Goal: Transaction & Acquisition: Purchase product/service

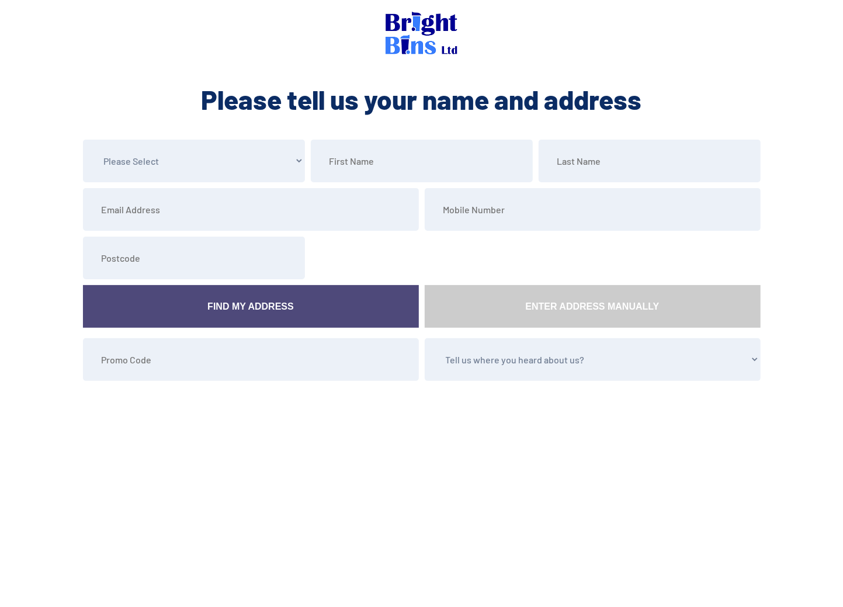
drag, startPoint x: 0, startPoint y: 0, endPoint x: 198, endPoint y: 164, distance: 257.0
click at [198, 164] on select "Please Select Mr Mrs Miss Ms Dr Other" at bounding box center [194, 161] width 222 height 43
select select "Miss"
click at [83, 140] on select "Please Select Mr Mrs Miss Ms Dr Other" at bounding box center [194, 161] width 222 height 43
click at [344, 165] on input "text" at bounding box center [422, 161] width 222 height 43
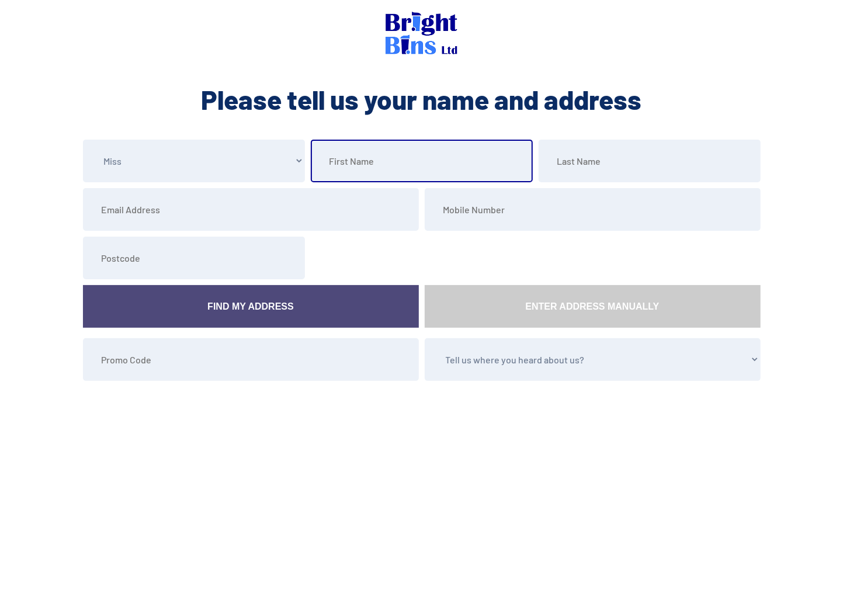
type input "Vici"
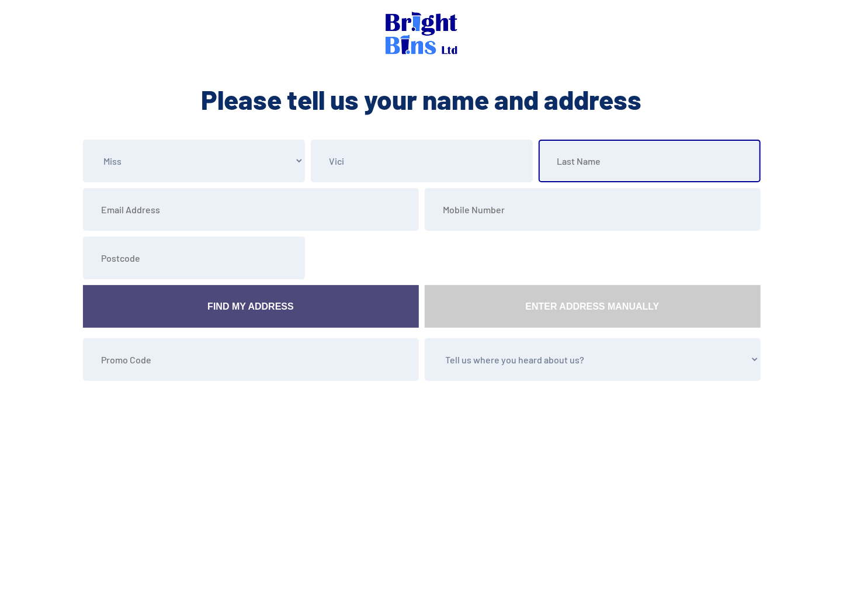
type input "Ladeji"
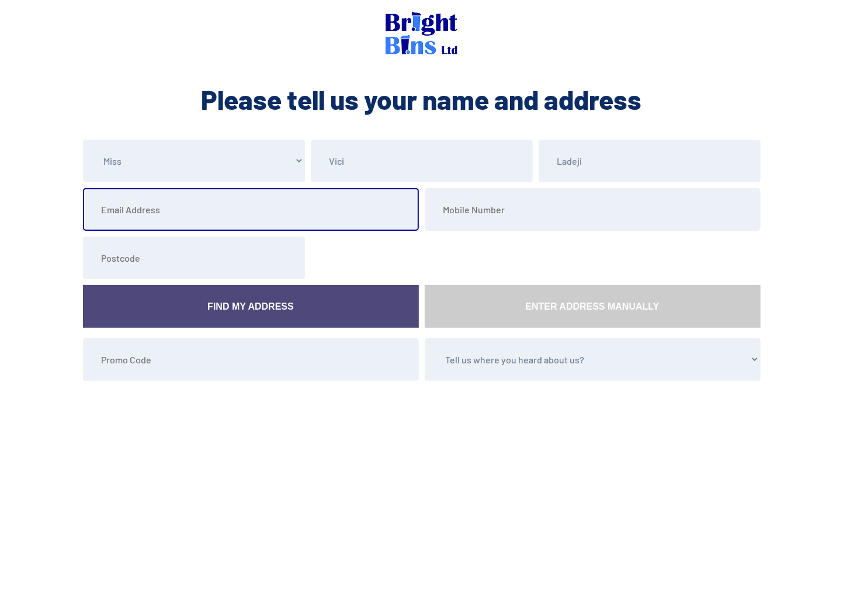
type input "vici@vcii.co.uk"
type input "07956137863"
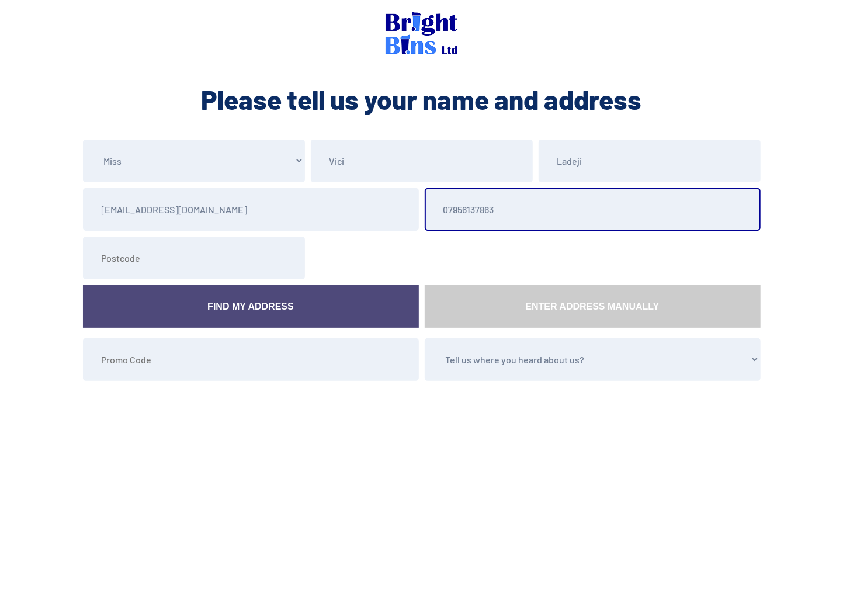
type input "CH7 4HH"
click at [239, 309] on link "Find My Address" at bounding box center [251, 306] width 336 height 43
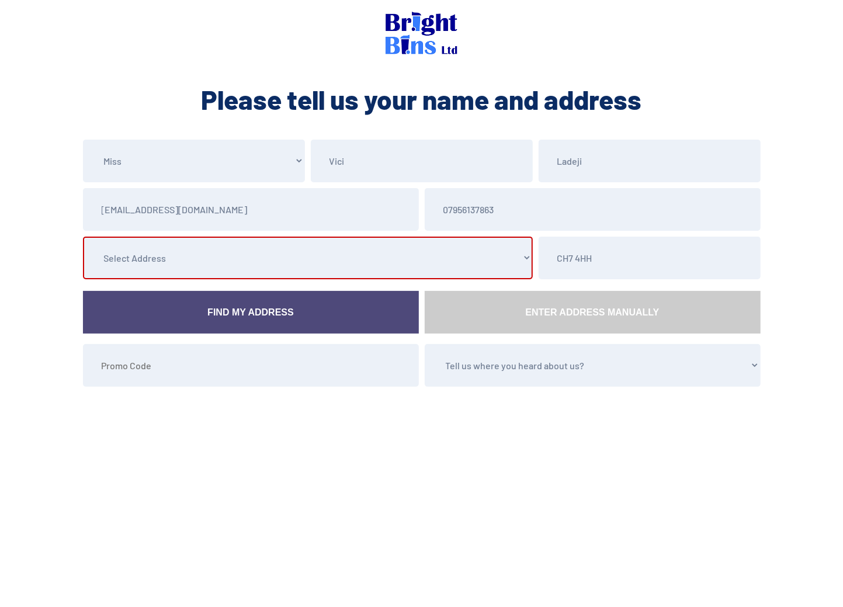
click at [222, 271] on select "Select Address 4 Woodland View, Wrexham Road, , , Pontblyddyn, Mold, Flintshire…" at bounding box center [308, 258] width 450 height 43
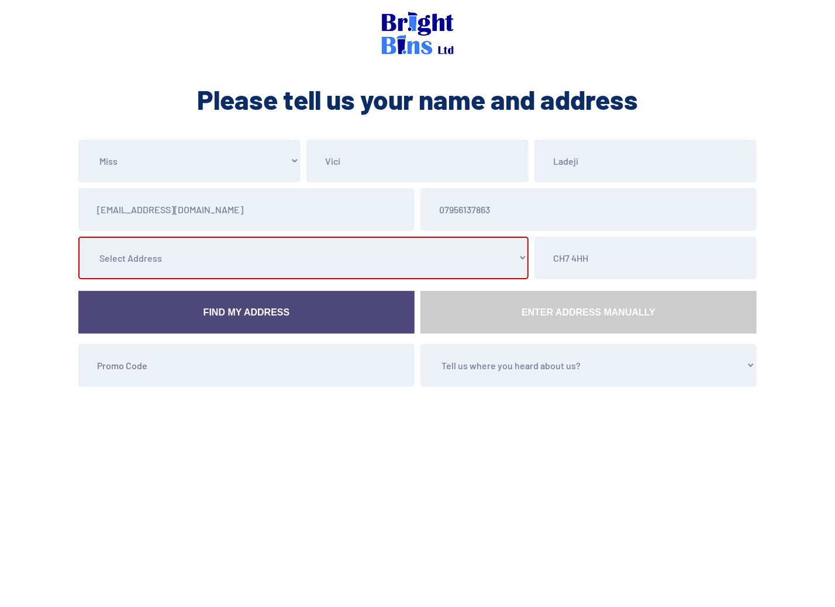
select select "Flintshire"
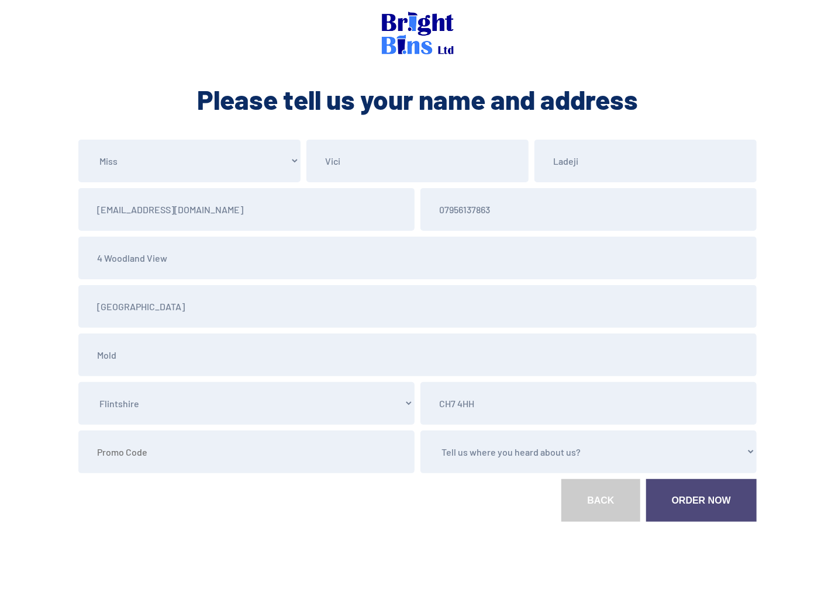
scroll to position [3, 0]
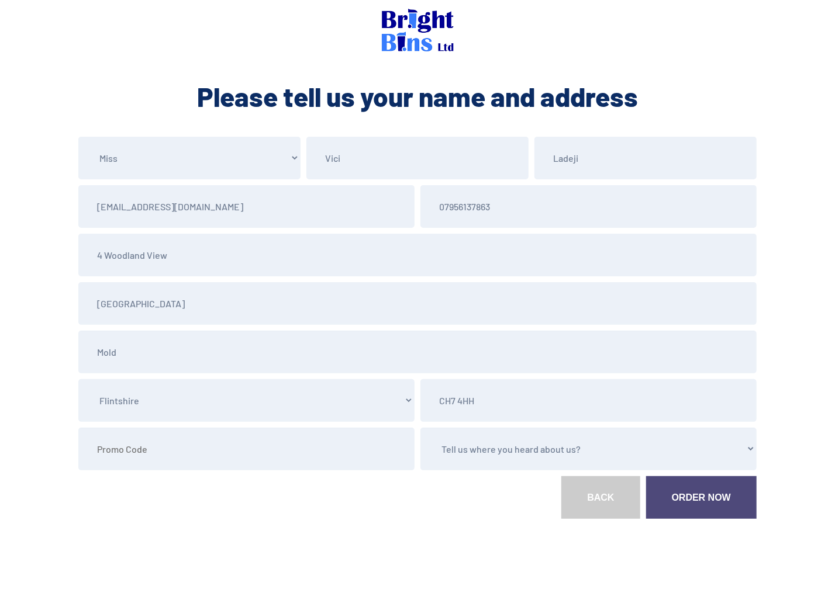
click at [472, 450] on select "Tell us where you heard about us? Word of Mouth Leaflet Sticker On Bin Spoke To…" at bounding box center [588, 449] width 336 height 43
select select "Google"
click at [420, 428] on select "Tell us where you heard about us? Word of Mouth Leaflet Sticker On Bin Spoke To…" at bounding box center [588, 449] width 336 height 43
click at [689, 500] on link "Order Now" at bounding box center [701, 497] width 110 height 43
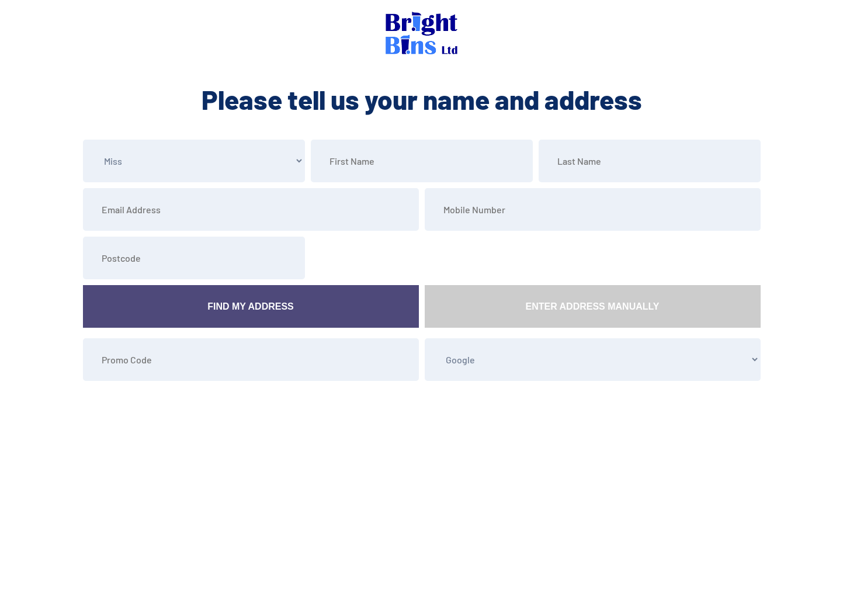
select select "Miss"
select select "Google"
select select "Miss"
select select "Google"
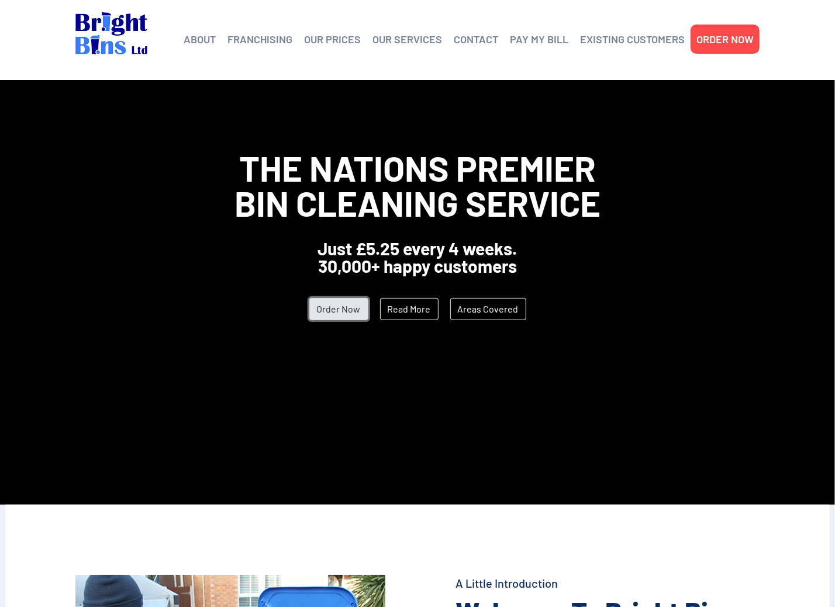
click at [343, 313] on link "Order Now" at bounding box center [338, 309] width 59 height 22
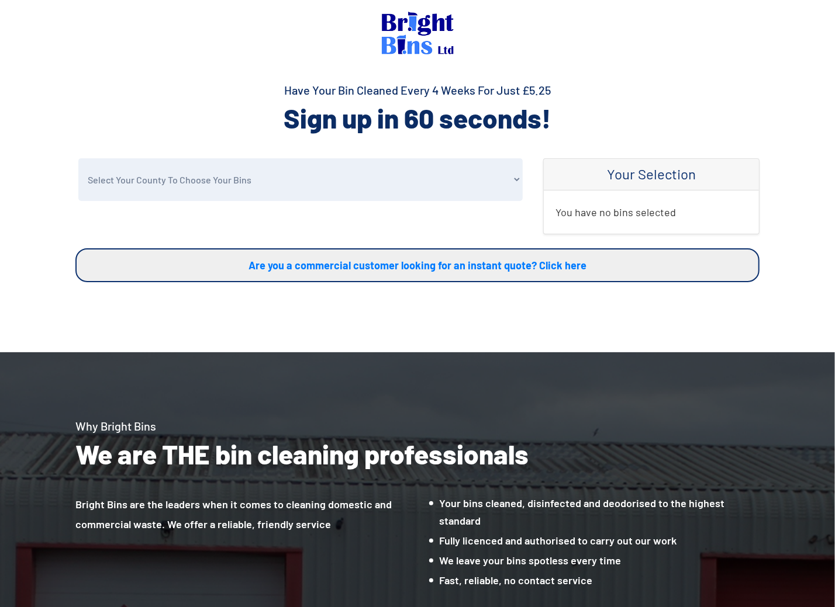
click at [228, 187] on select "Select Your County To Choose Your Bins Cheshire Conwy Denbighshire Flintshire S…" at bounding box center [300, 179] width 444 height 43
select select "Flintshire"
click at [78, 158] on select "Select Your County To Choose Your Bins Cheshire Conwy Denbighshire Flintshire S…" at bounding box center [300, 179] width 444 height 43
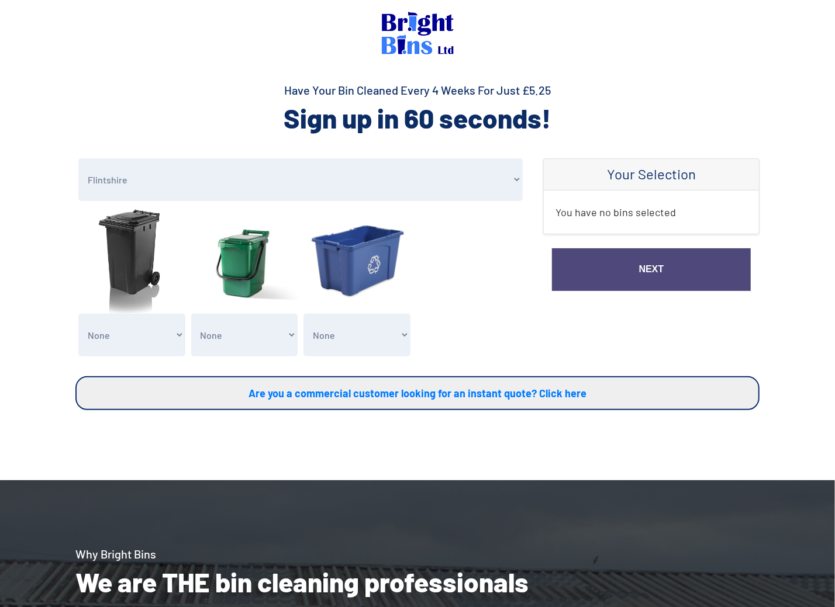
click at [117, 333] on select "None General Waste Bin - X1 (£5.25) General Waste Bin - X2 (£10.50) General Was…" at bounding box center [131, 335] width 107 height 43
select select "1"
click at [78, 314] on select "None General Waste Bin - X1 (£5.25) General Waste Bin - X2 (£10.50) General Was…" at bounding box center [131, 335] width 107 height 43
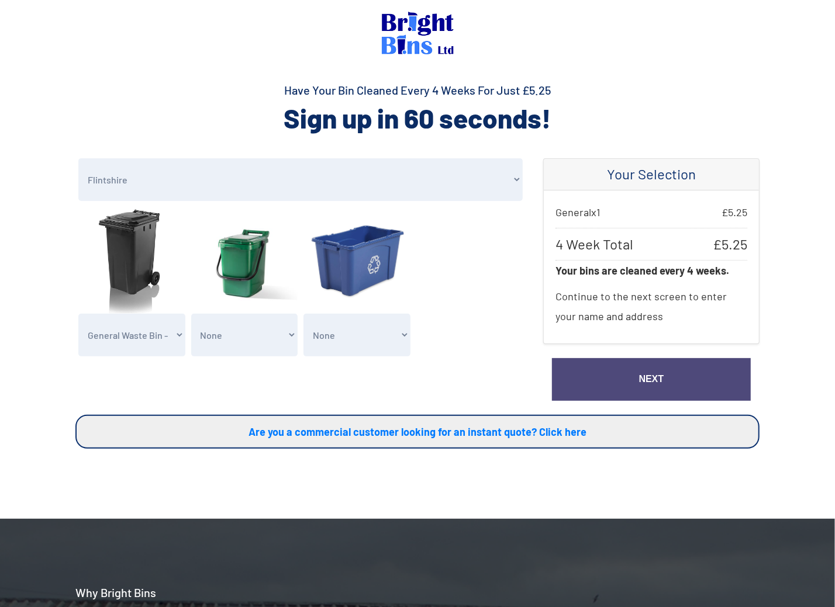
drag, startPoint x: 229, startPoint y: 336, endPoint x: 228, endPoint y: 344, distance: 8.3
click at [229, 336] on select "None Clean my 1 Food Waste Bin - £2.00 Clean my 2 Food Waste Bins - £4.00 Clean…" at bounding box center [244, 335] width 107 height 43
select select "1"
click at [191, 314] on select "None Clean my 1 Food Waste Bin - £2.00 Clean my 2 Food Waste Bins - £4.00 Clean…" at bounding box center [244, 335] width 107 height 43
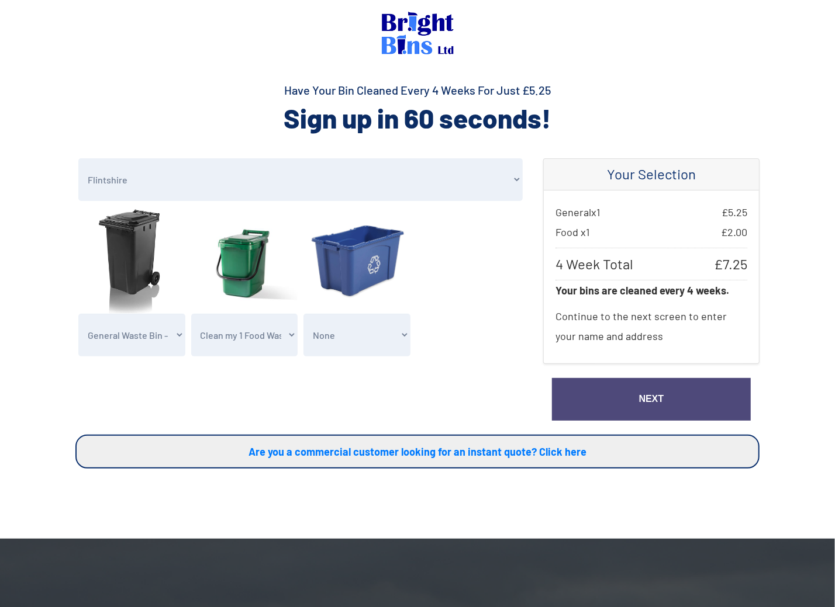
click at [642, 390] on link "Next" at bounding box center [651, 399] width 199 height 43
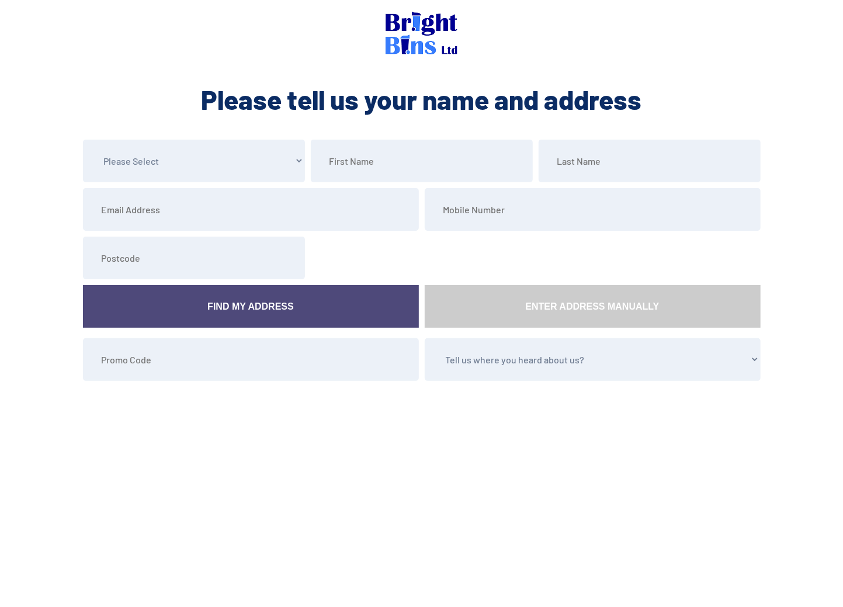
click at [176, 165] on select "Please Select Mr Mrs Miss Ms Dr Other" at bounding box center [194, 161] width 222 height 43
select select "Miss"
click at [83, 140] on select "Please Select Mr Mrs Miss Ms Dr Other" at bounding box center [194, 161] width 222 height 43
click at [345, 167] on input "text" at bounding box center [422, 161] width 222 height 43
type input "Vici"
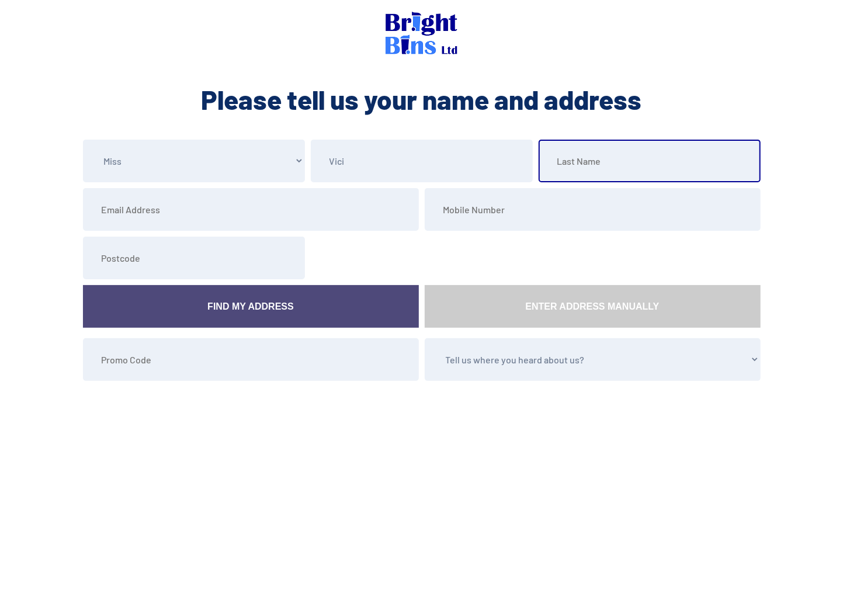
type input "Ladeji"
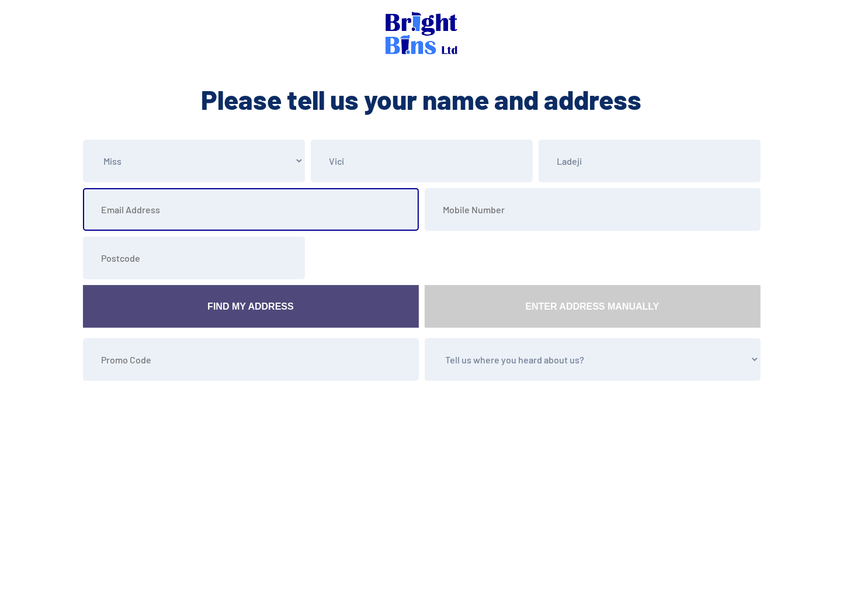
type input "vici@vcii.co.uk"
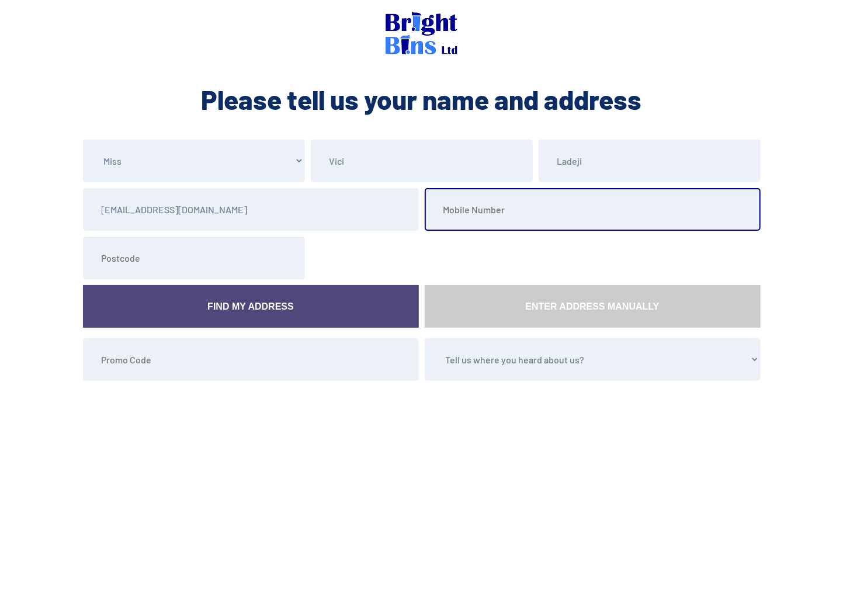
type input "07956137863"
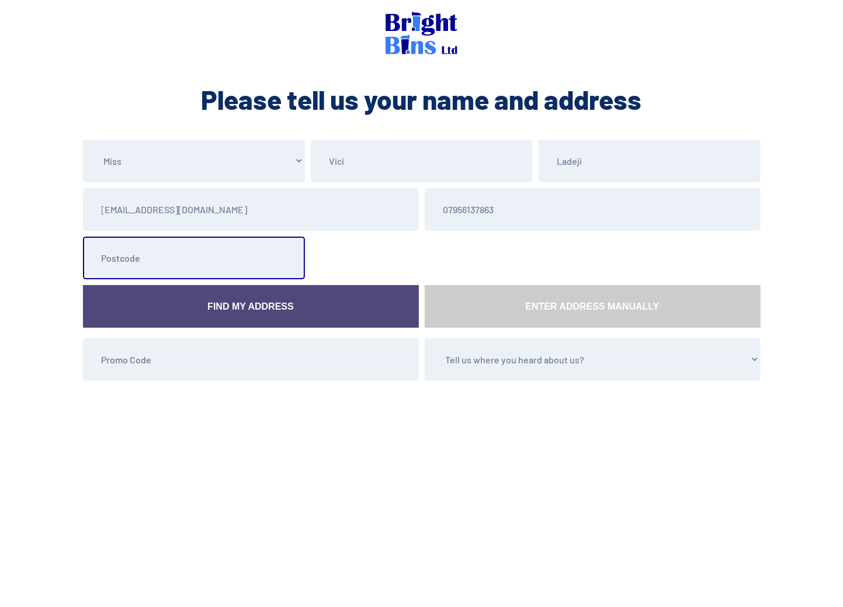
type input "CH7 4HH"
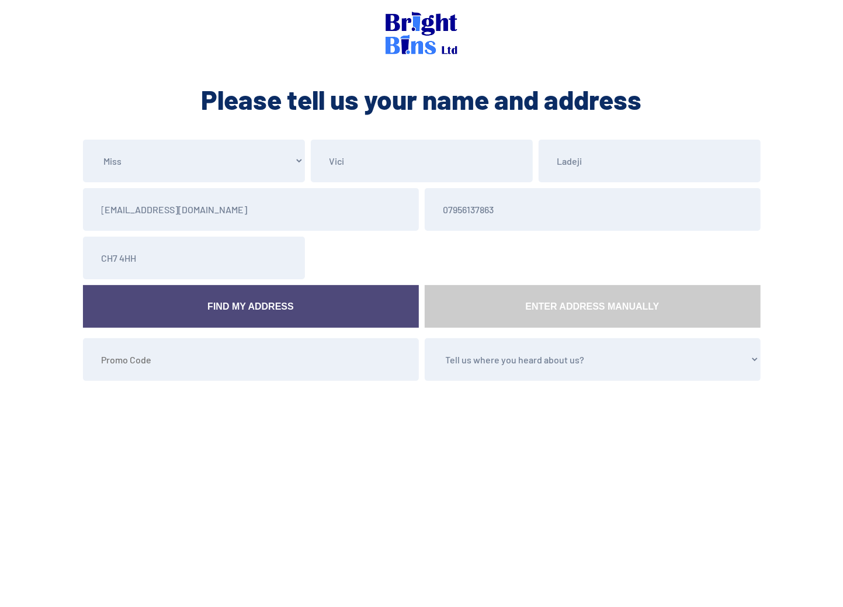
click at [283, 303] on link "Find My Address" at bounding box center [251, 306] width 336 height 43
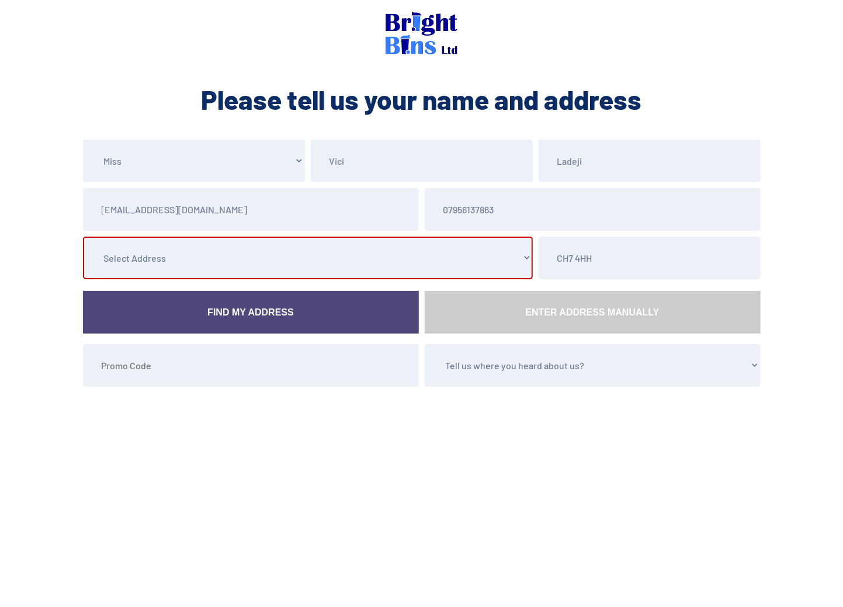
click at [271, 261] on select "Select Address 4 Woodland View, Wrexham Road, , , Pontblyddyn, Mold, Flintshire…" at bounding box center [308, 258] width 450 height 43
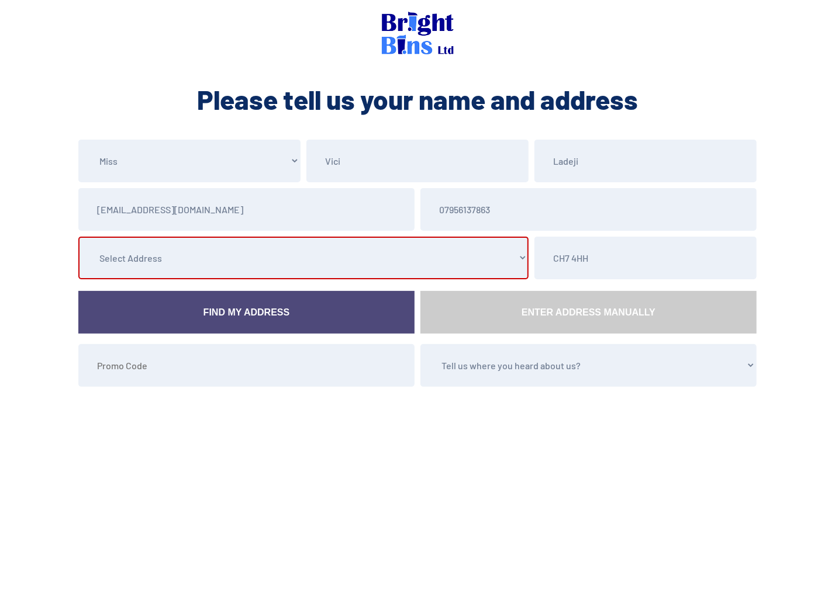
select select "Flintshire"
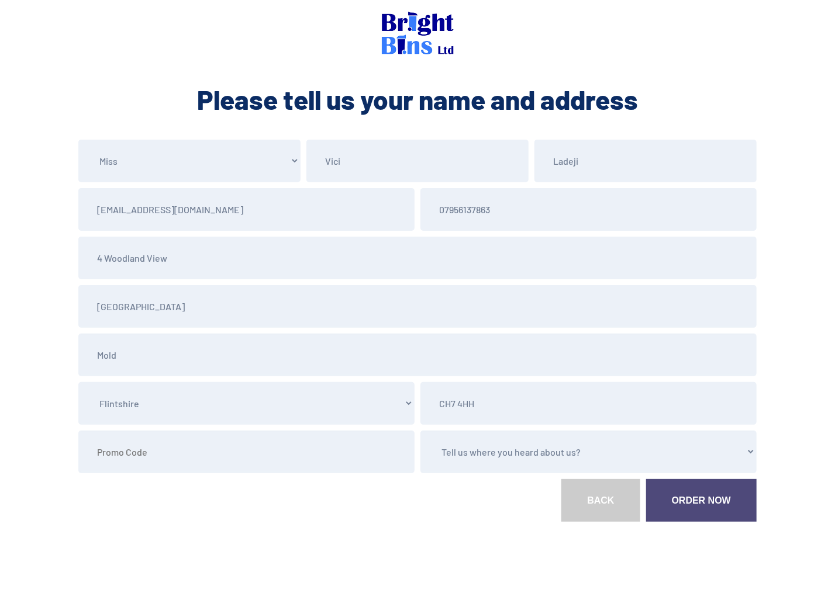
click at [575, 463] on select "Tell us where you heard about us? Word of Mouth Leaflet Sticker On Bin Spoke To…" at bounding box center [588, 452] width 336 height 43
select select "Google"
click at [420, 431] on select "Tell us where you heard about us? Word of Mouth Leaflet Sticker On Bin Spoke To…" at bounding box center [588, 452] width 336 height 43
click at [696, 504] on link "Order Now" at bounding box center [701, 500] width 110 height 43
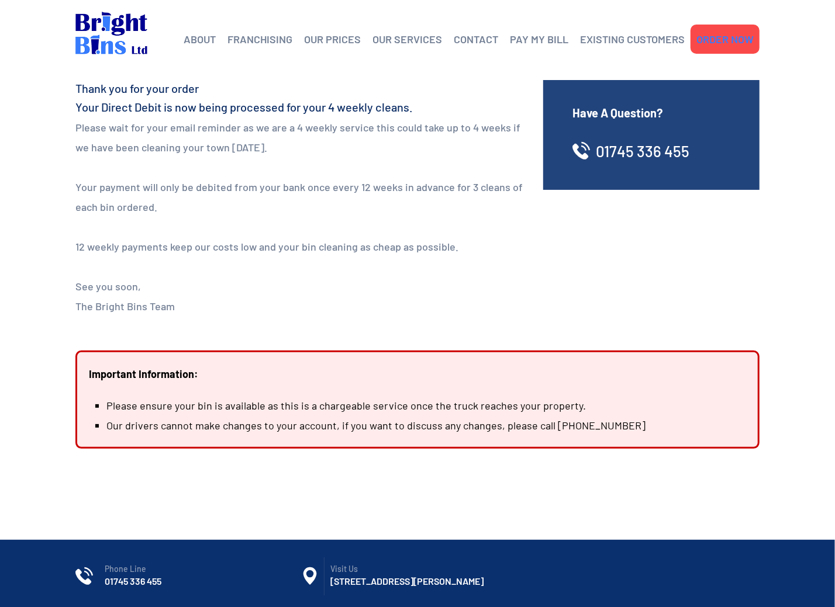
click at [725, 39] on link "ORDER NOW" at bounding box center [724, 39] width 57 height 18
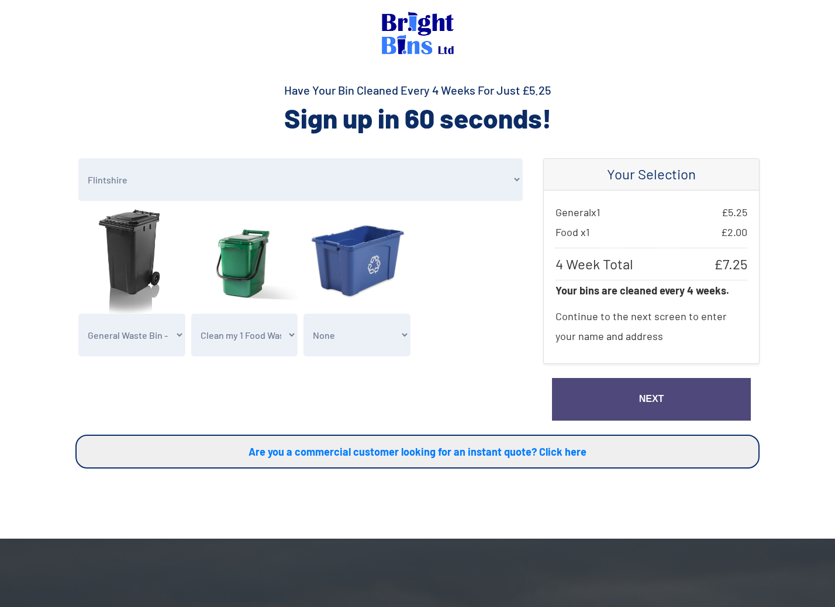
select select "Flintshire"
select select "1"
click at [634, 389] on link "Next" at bounding box center [651, 399] width 199 height 43
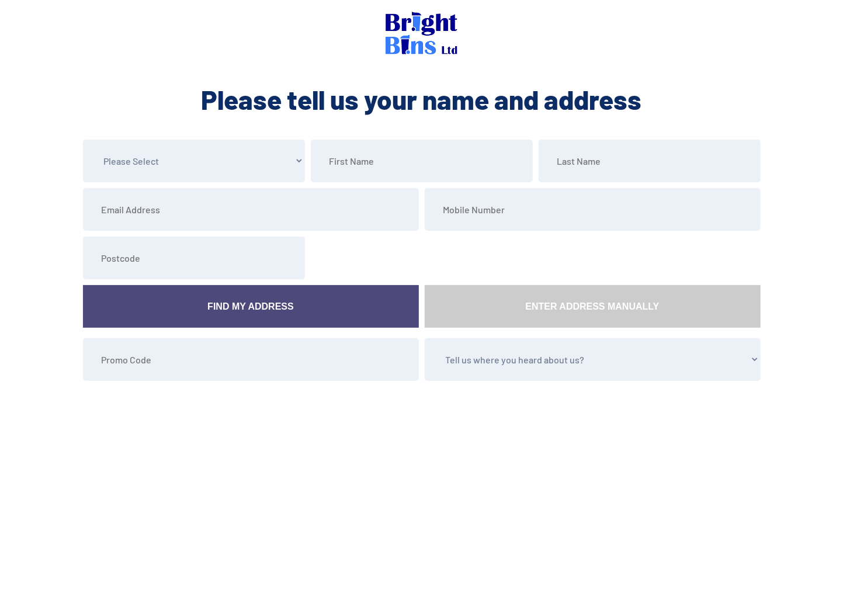
click at [842, 371] on section "Please Select Mr Mrs Miss Ms Dr Other Find My Address Enter Address Manually Te…" at bounding box center [421, 305] width 843 height 331
